Goal: Register for event/course

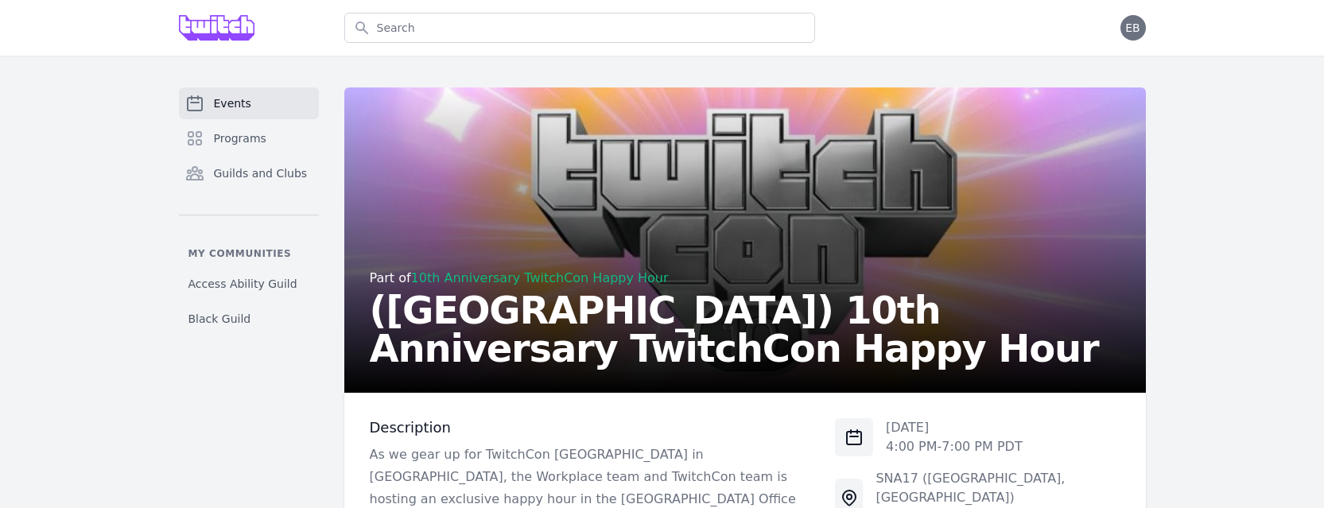
scroll to position [119, 0]
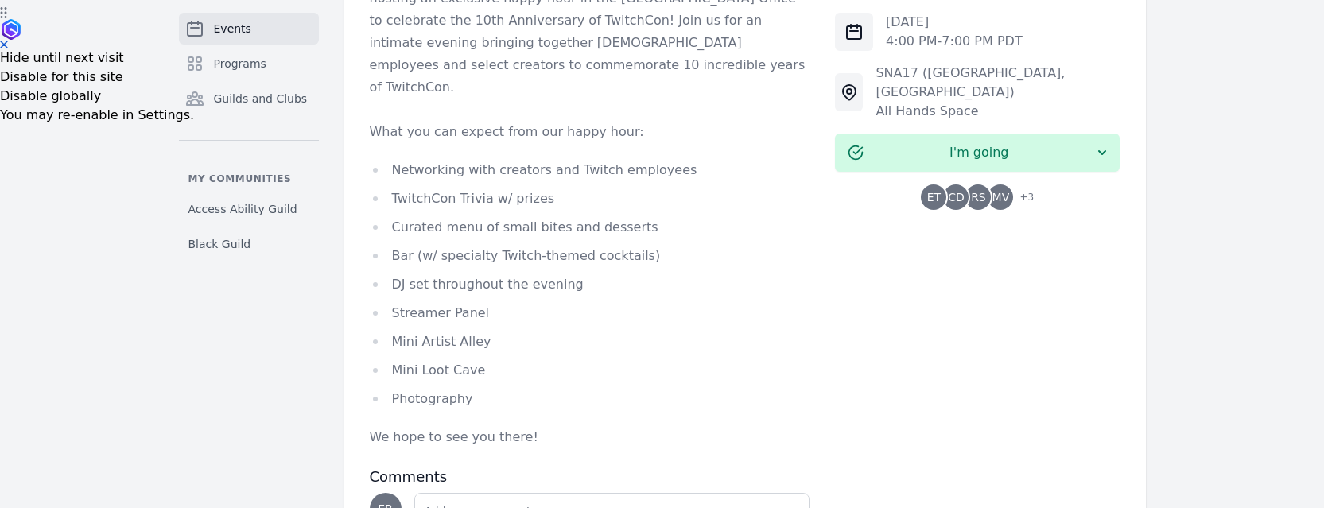
scroll to position [610, 0]
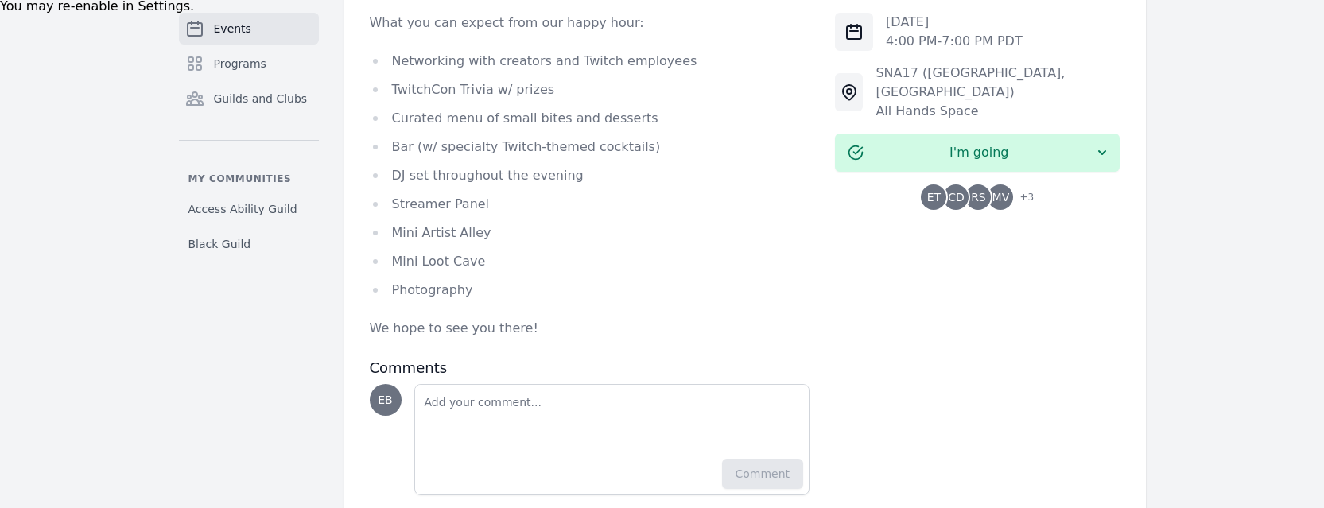
click at [1028, 188] on span "+ 3" at bounding box center [1022, 199] width 24 height 22
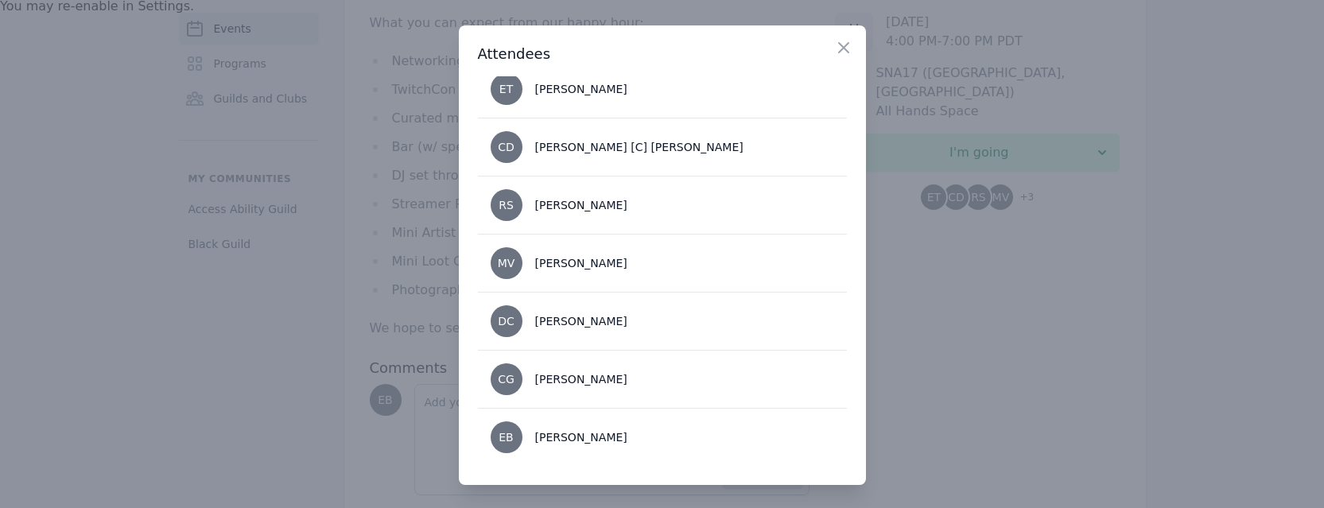
scroll to position [0, 0]
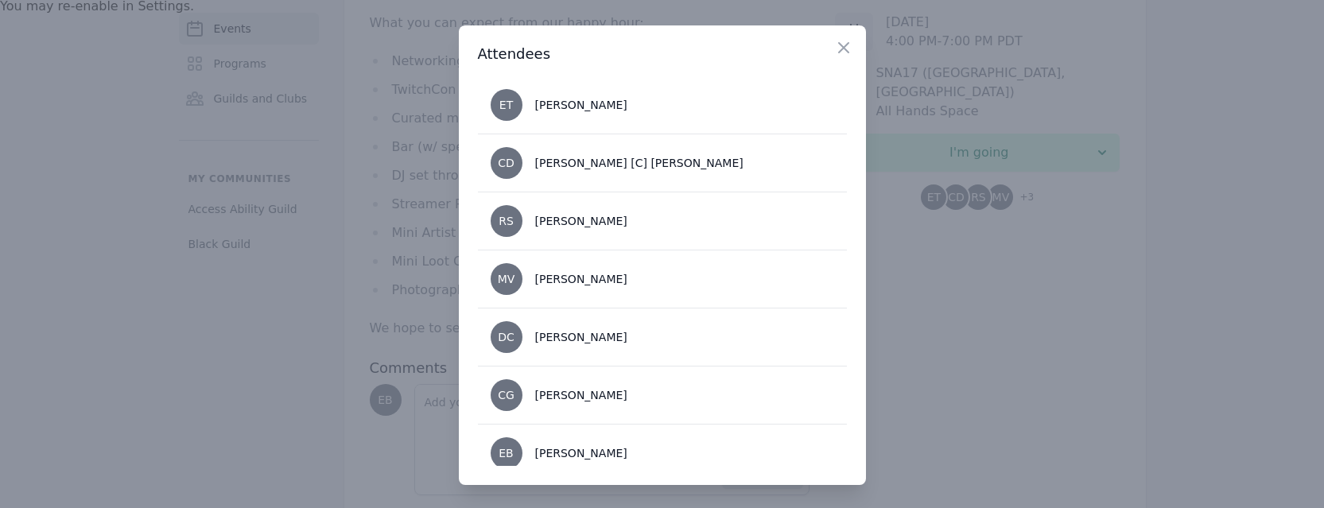
click at [929, 298] on div at bounding box center [662, 254] width 1324 height 508
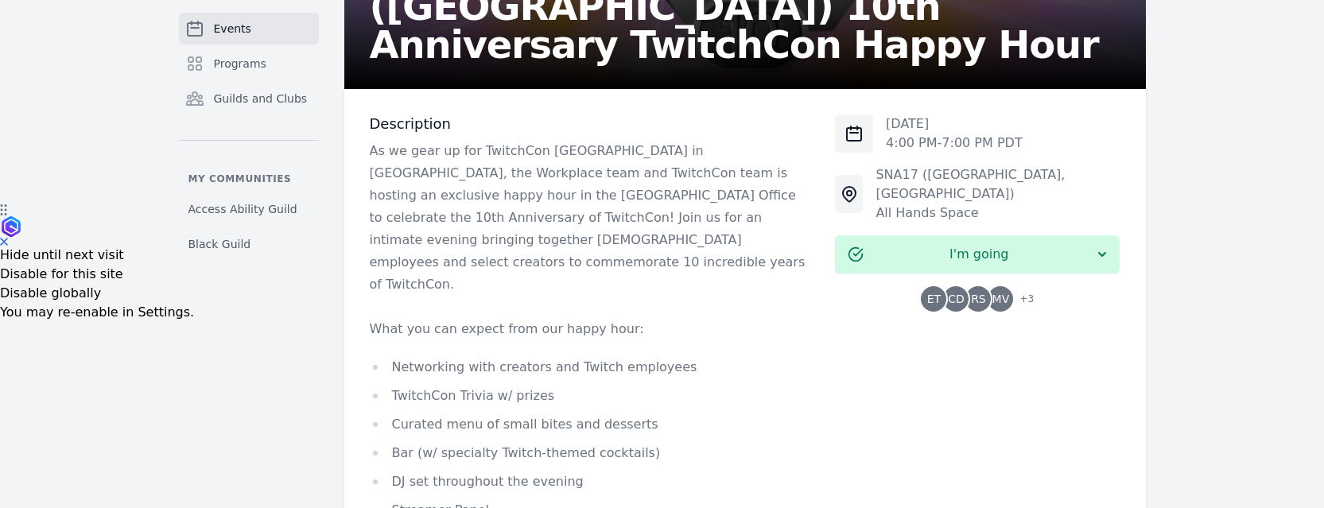
scroll to position [276, 0]
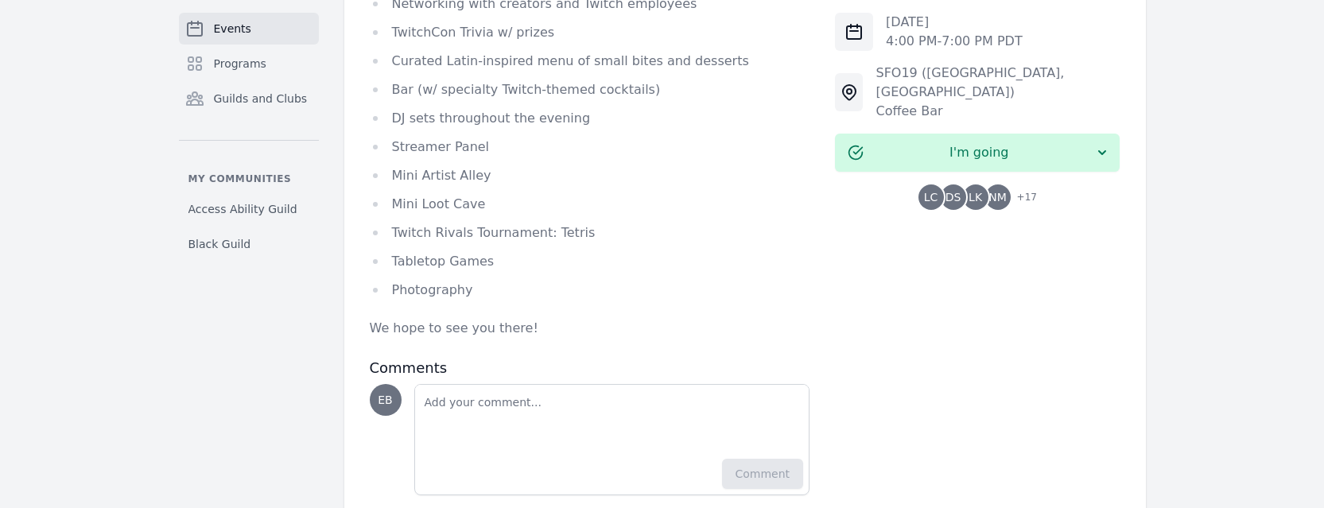
scroll to position [733, 0]
click at [1009, 185] on span "NM" at bounding box center [998, 197] width 25 height 25
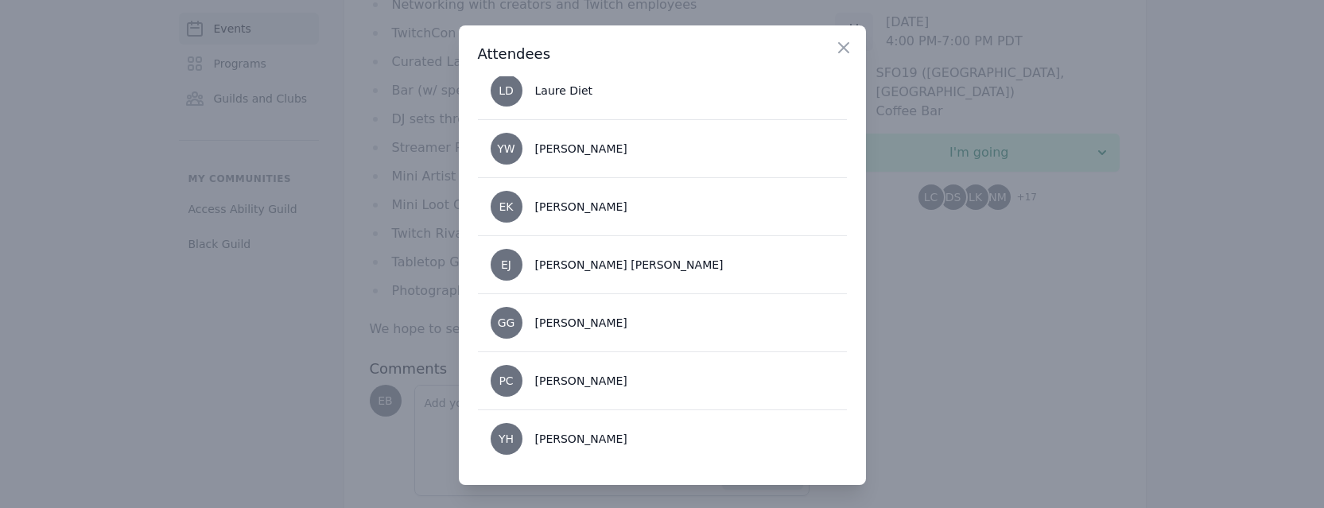
scroll to position [829, 0]
click at [323, 302] on div at bounding box center [662, 254] width 1324 height 508
